Goal: Information Seeking & Learning: Learn about a topic

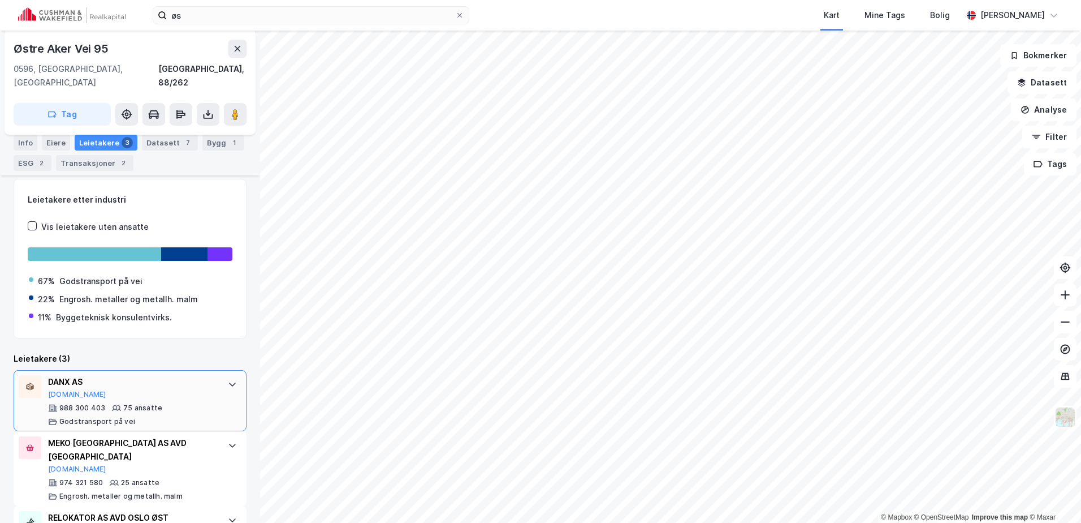
scroll to position [218, 0]
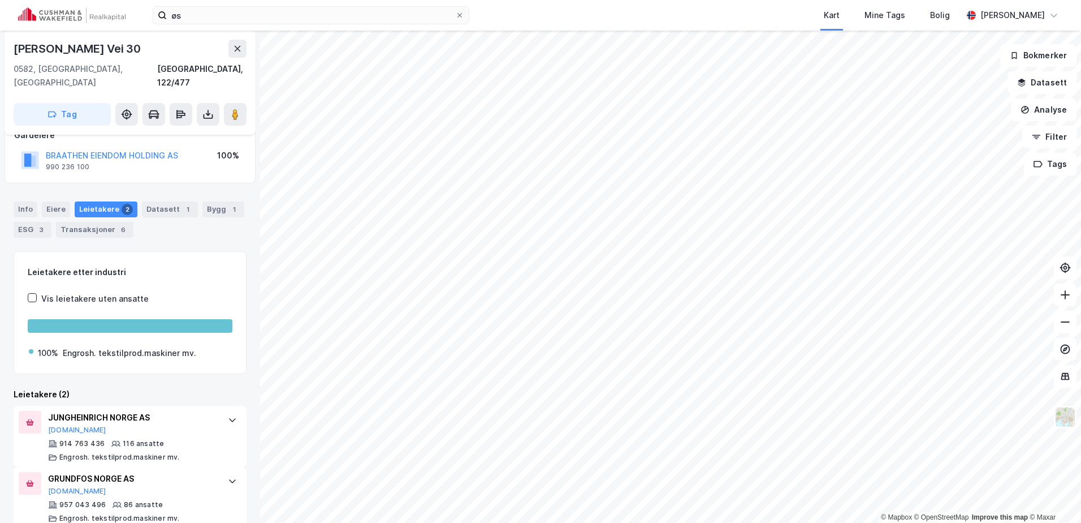
scroll to position [80, 0]
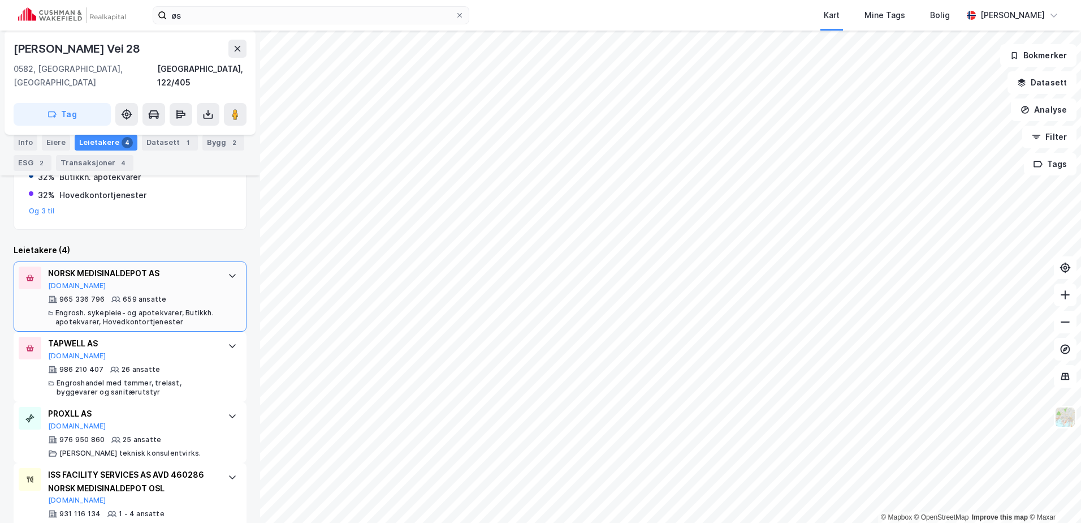
scroll to position [283, 0]
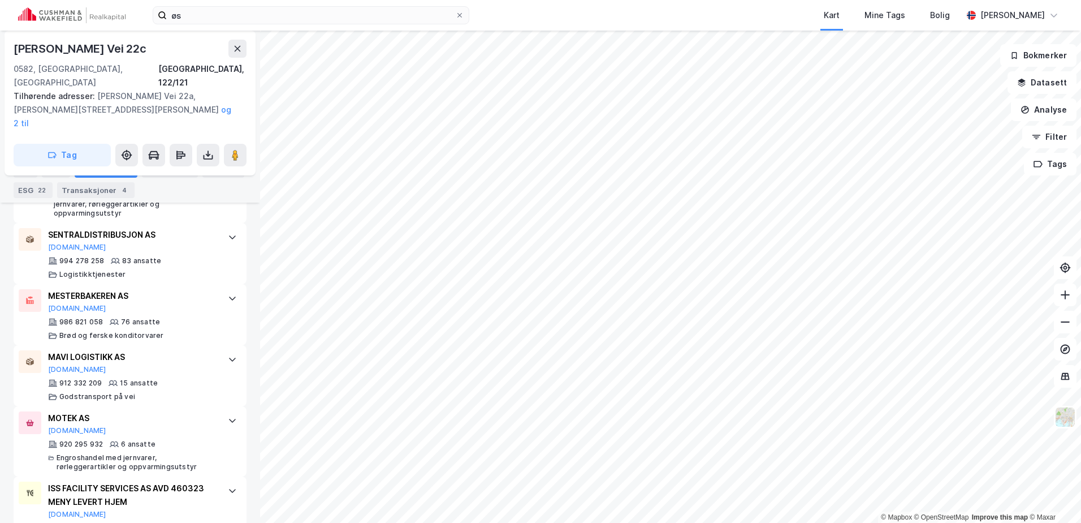
scroll to position [618, 0]
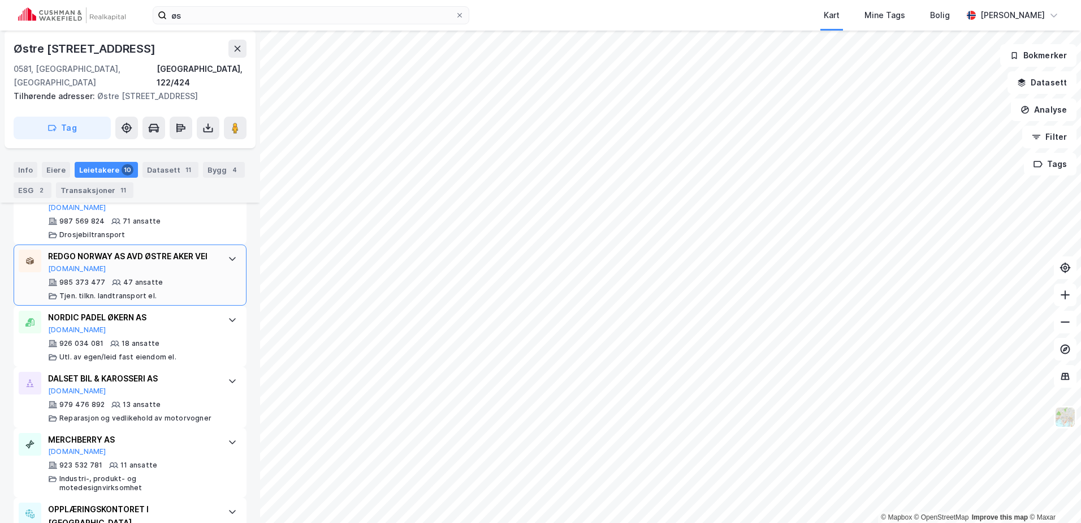
scroll to position [430, 0]
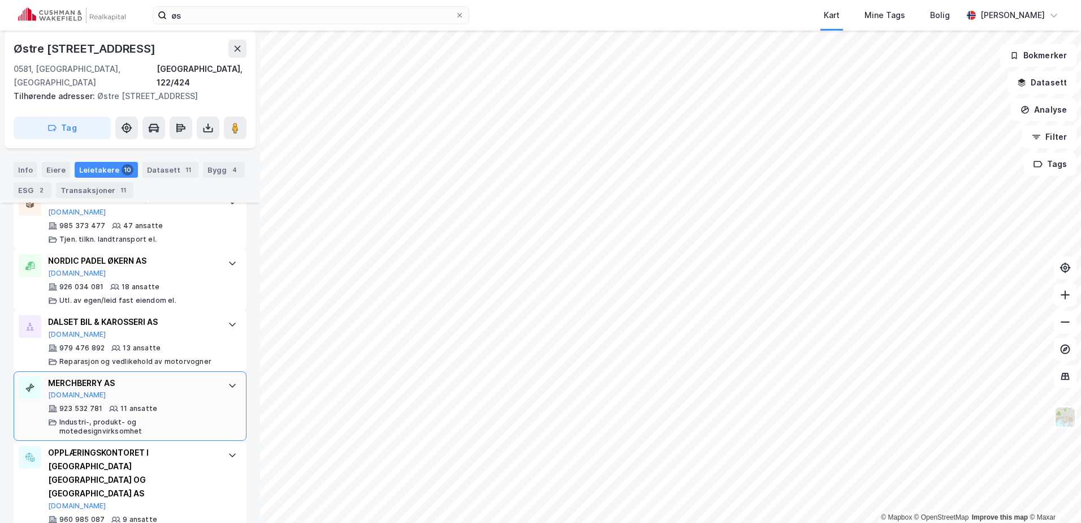
click at [228, 385] on icon at bounding box center [232, 385] width 9 height 9
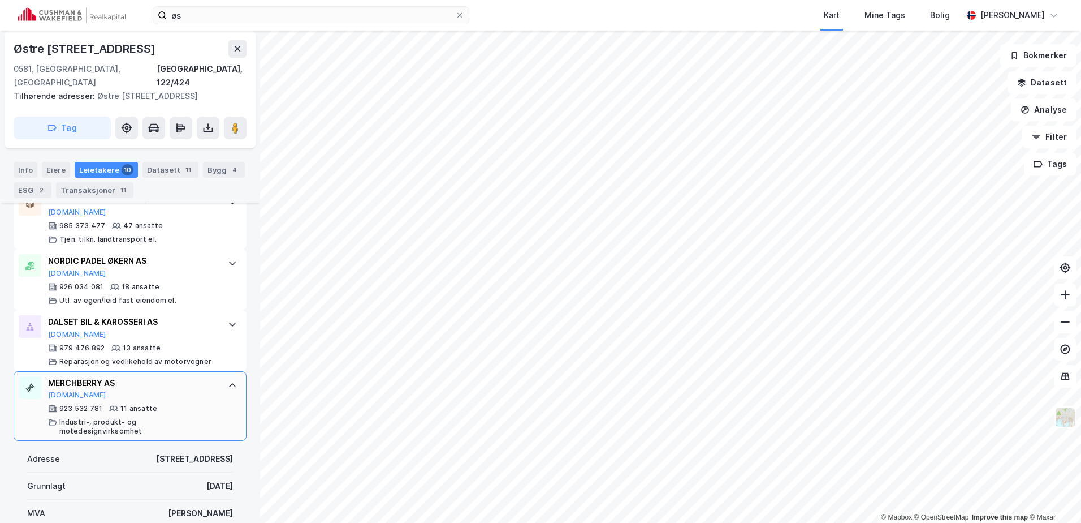
scroll to position [487, 0]
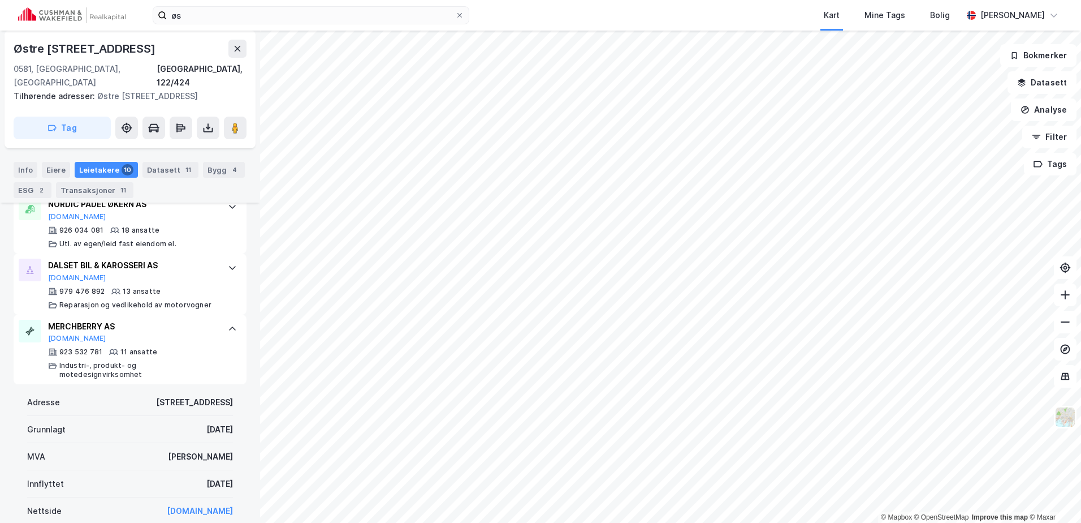
click at [229, 326] on icon at bounding box center [232, 328] width 7 height 4
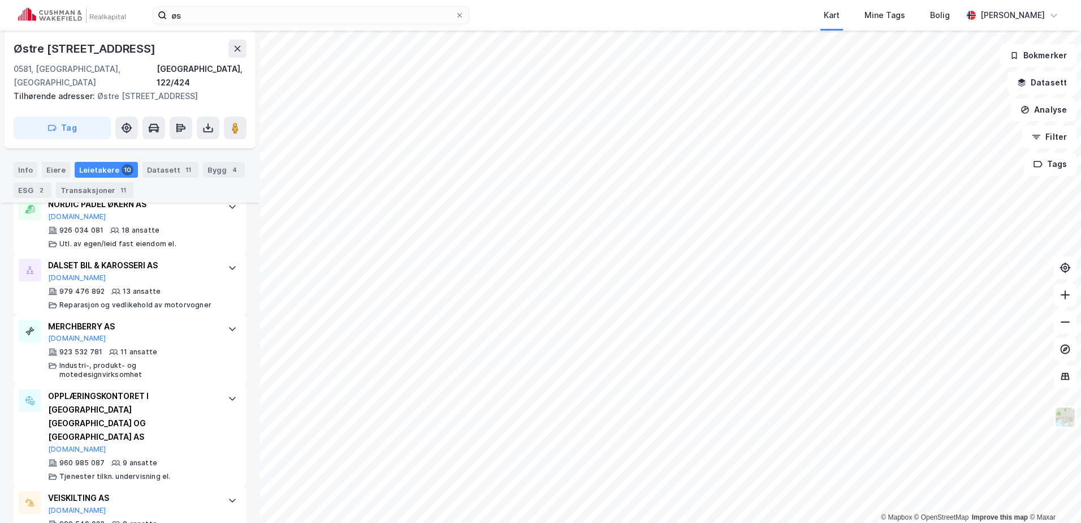
click at [228, 328] on icon at bounding box center [232, 328] width 9 height 9
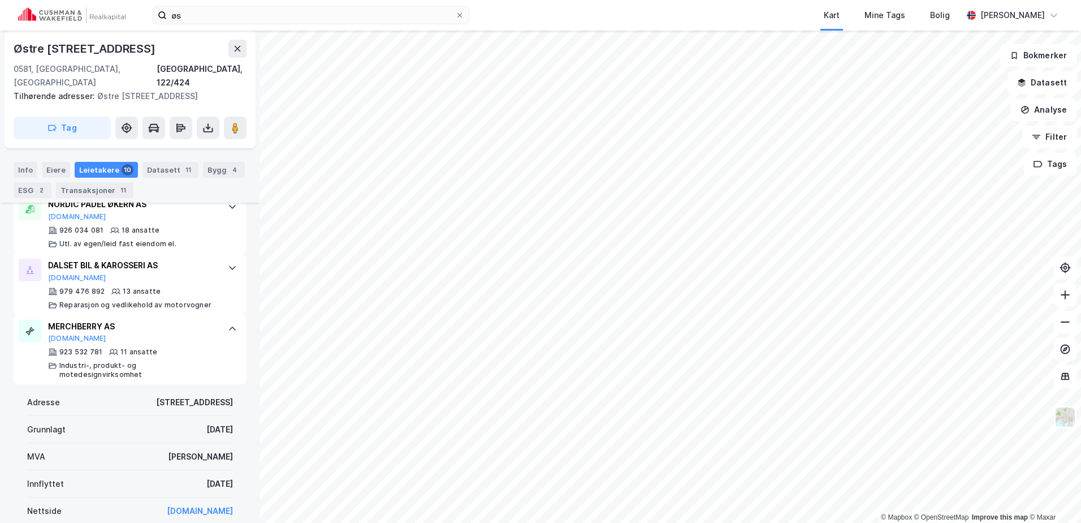
click at [228, 327] on icon at bounding box center [232, 328] width 9 height 9
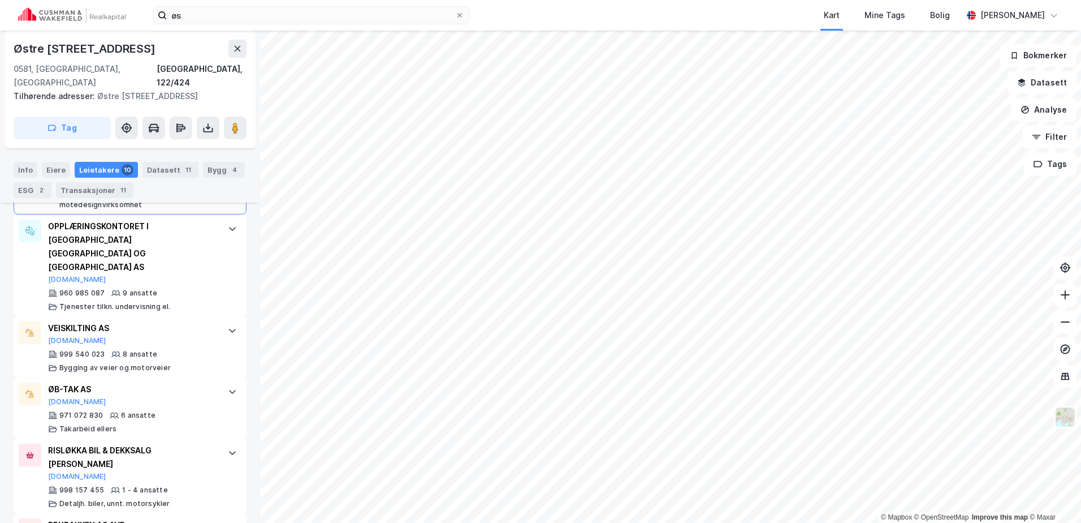
scroll to position [695, 0]
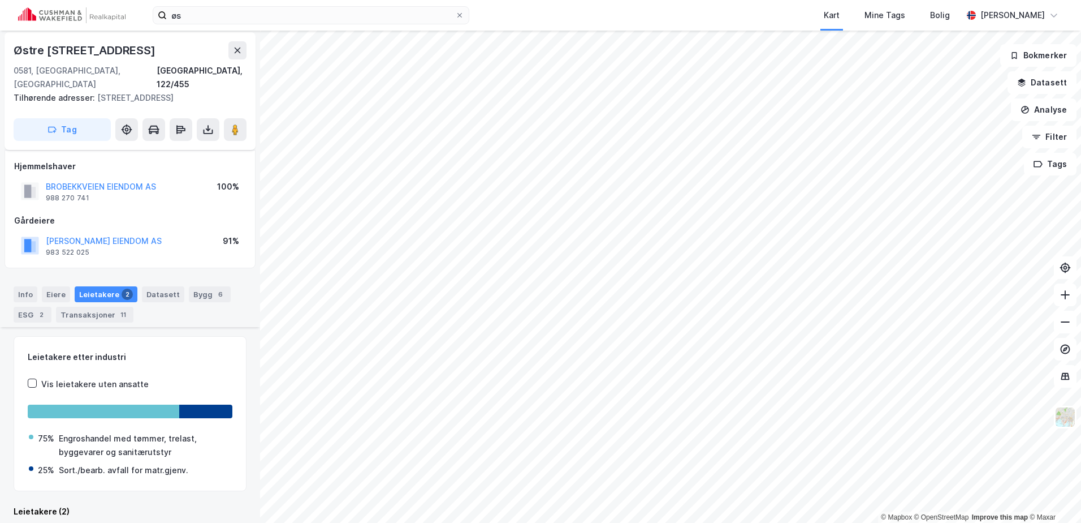
scroll to position [161, 0]
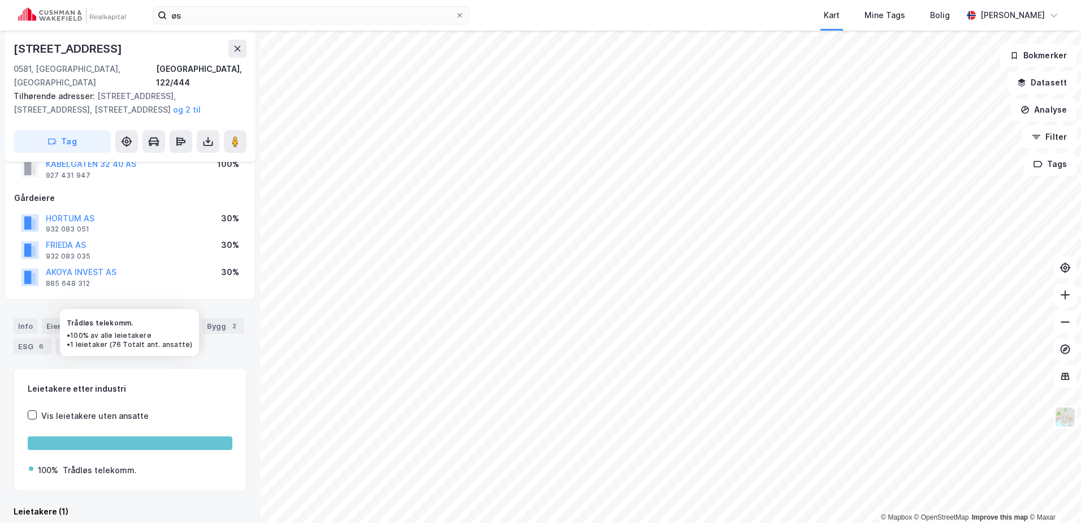
scroll to position [100, 0]
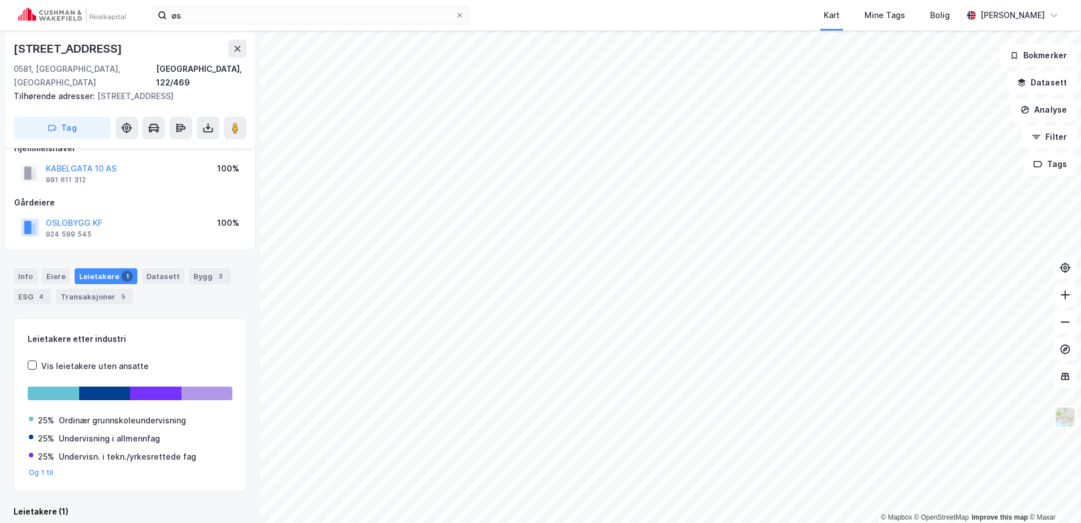
scroll to position [109, 0]
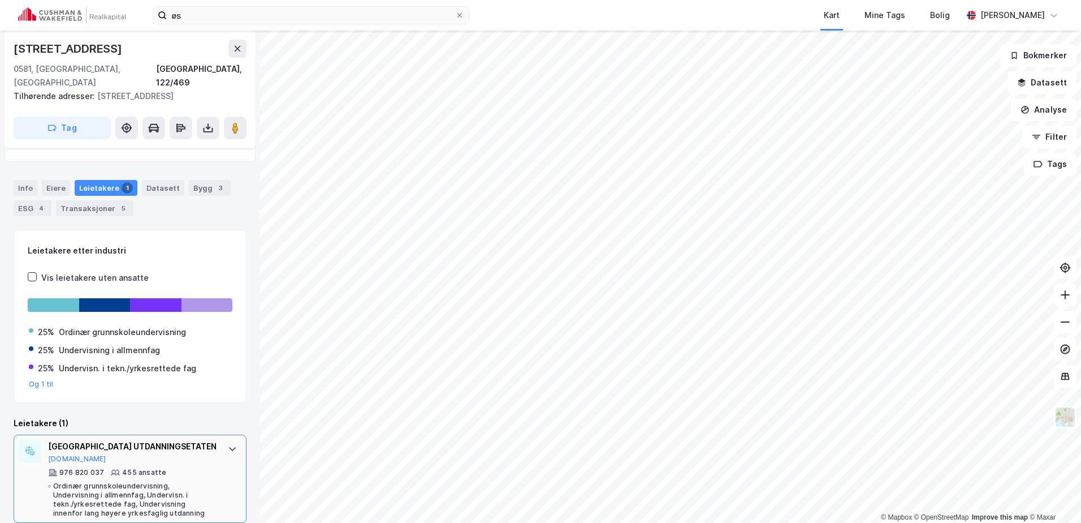
click at [229, 447] on icon at bounding box center [232, 449] width 7 height 4
click at [229, 446] on icon at bounding box center [232, 448] width 7 height 4
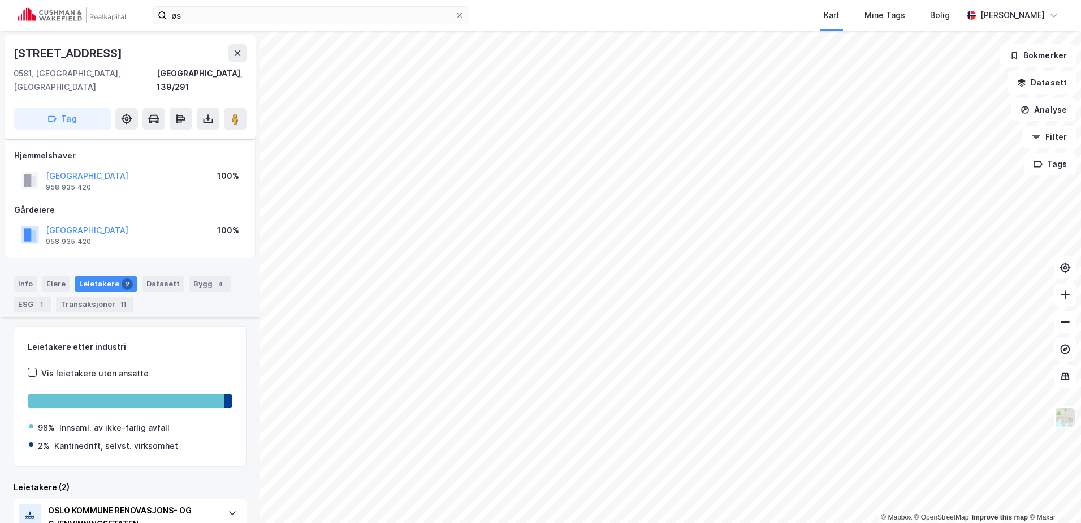
scroll to position [139, 0]
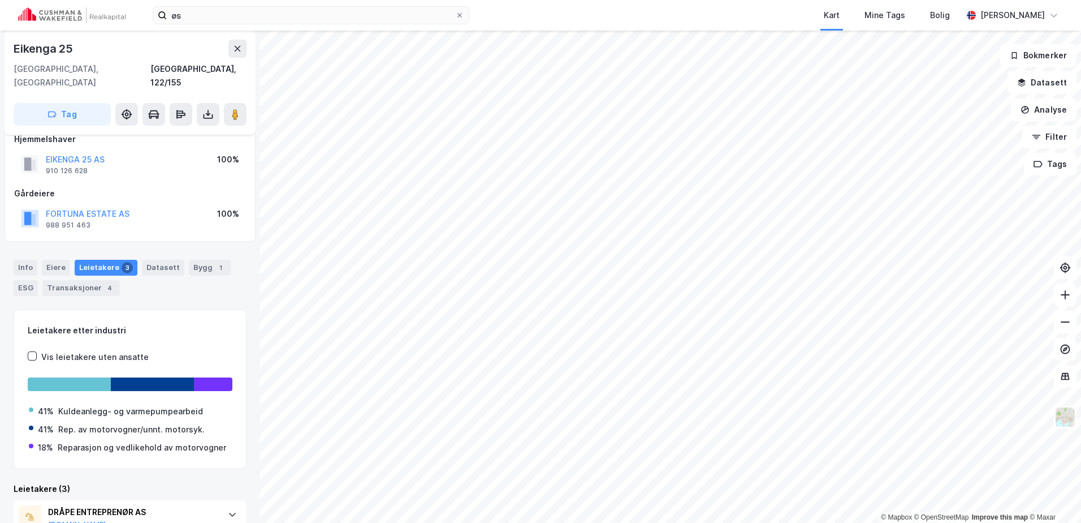
scroll to position [7, 0]
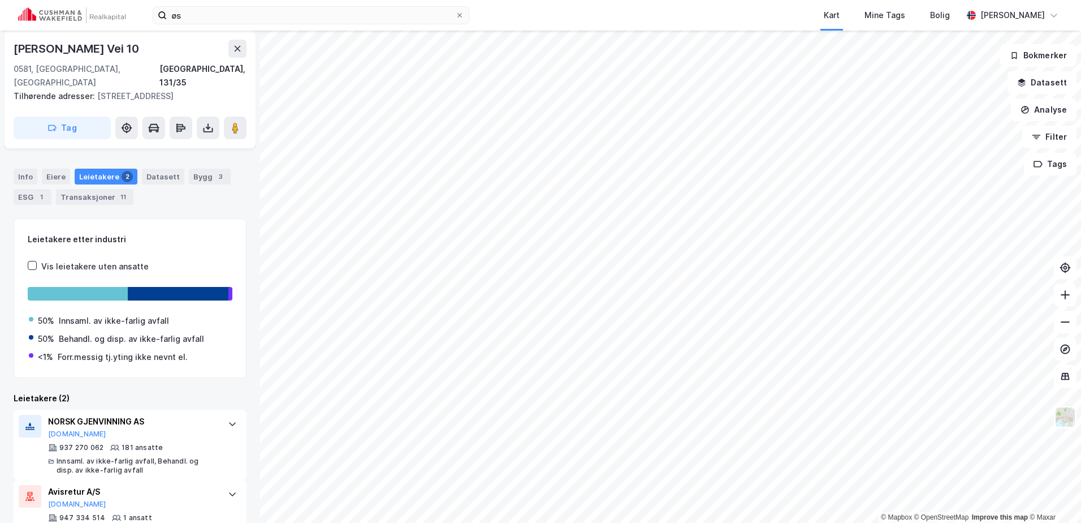
scroll to position [139, 0]
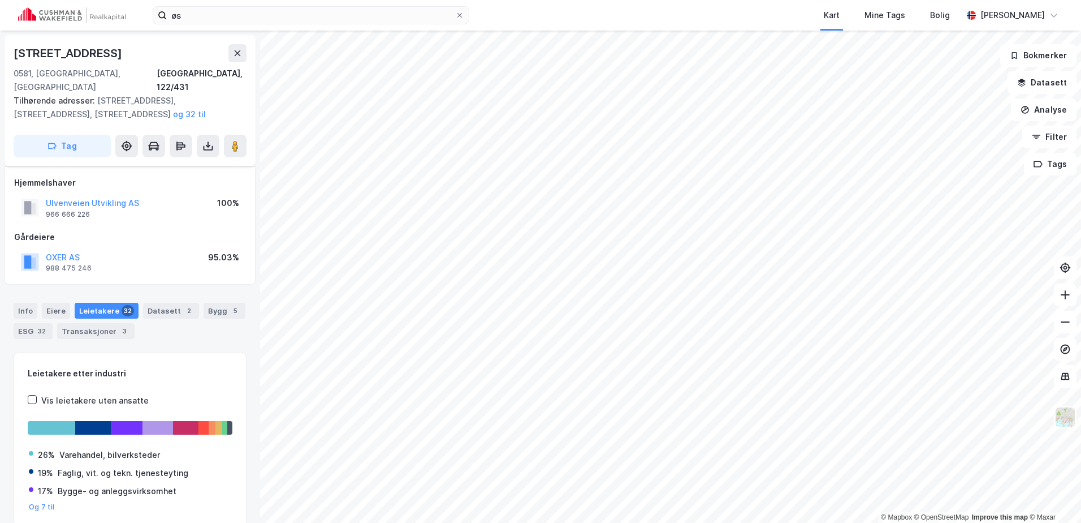
scroll to position [35, 0]
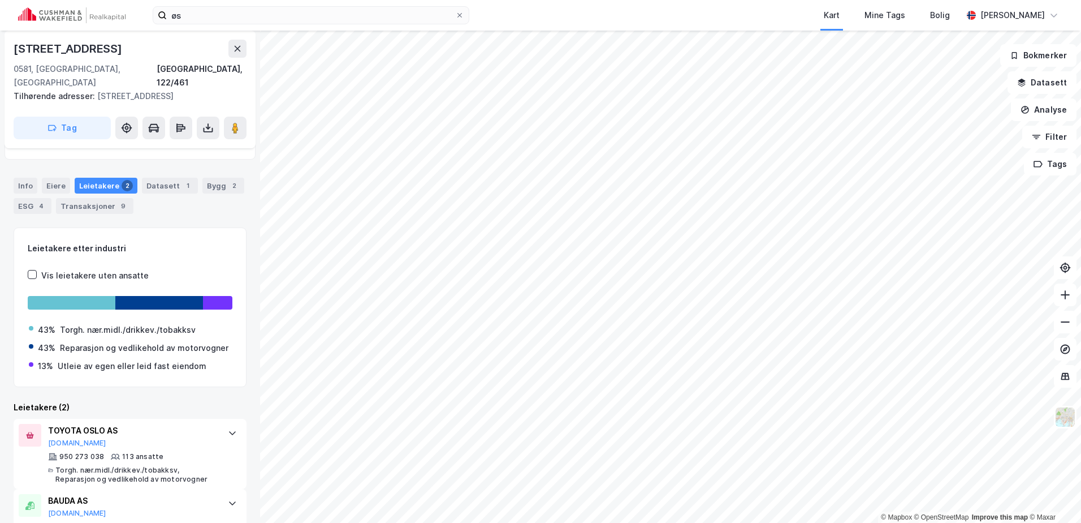
scroll to position [120, 0]
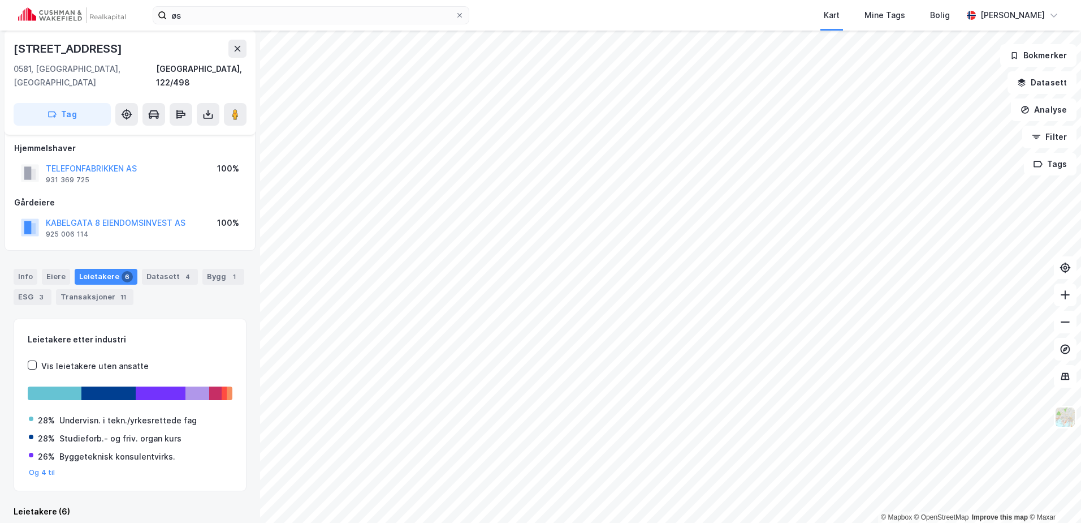
scroll to position [177, 0]
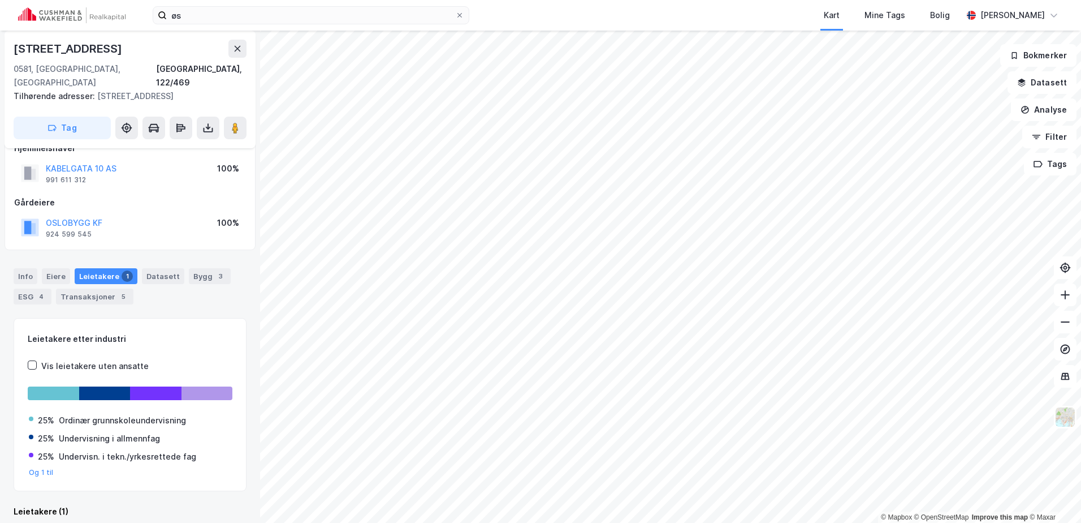
scroll to position [109, 0]
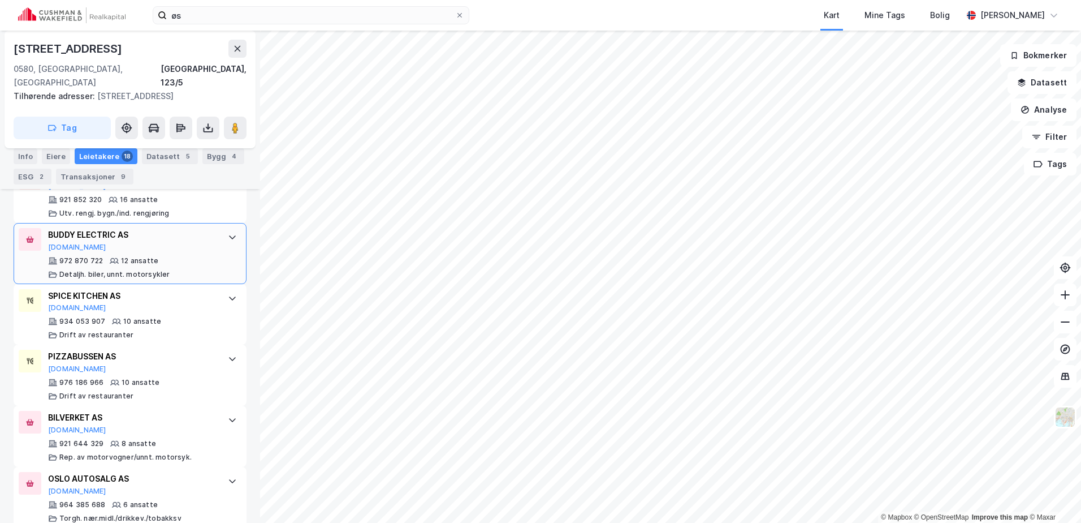
scroll to position [530, 0]
